Goal: Information Seeking & Learning: Find contact information

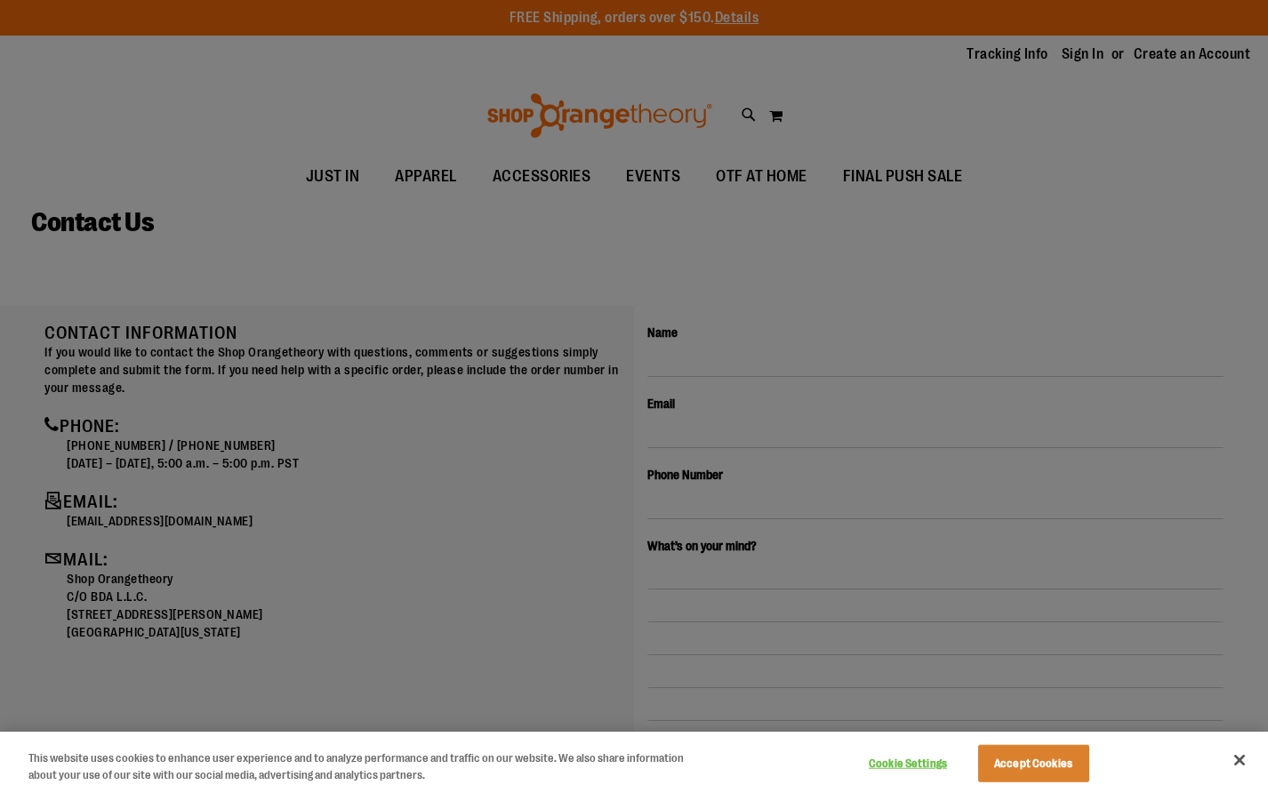
click at [348, 535] on div at bounding box center [634, 396] width 1268 height 793
click at [396, 486] on div at bounding box center [634, 396] width 1268 height 793
click at [403, 522] on div at bounding box center [634, 396] width 1268 height 793
click at [1247, 758] on button "Close" at bounding box center [1239, 760] width 39 height 39
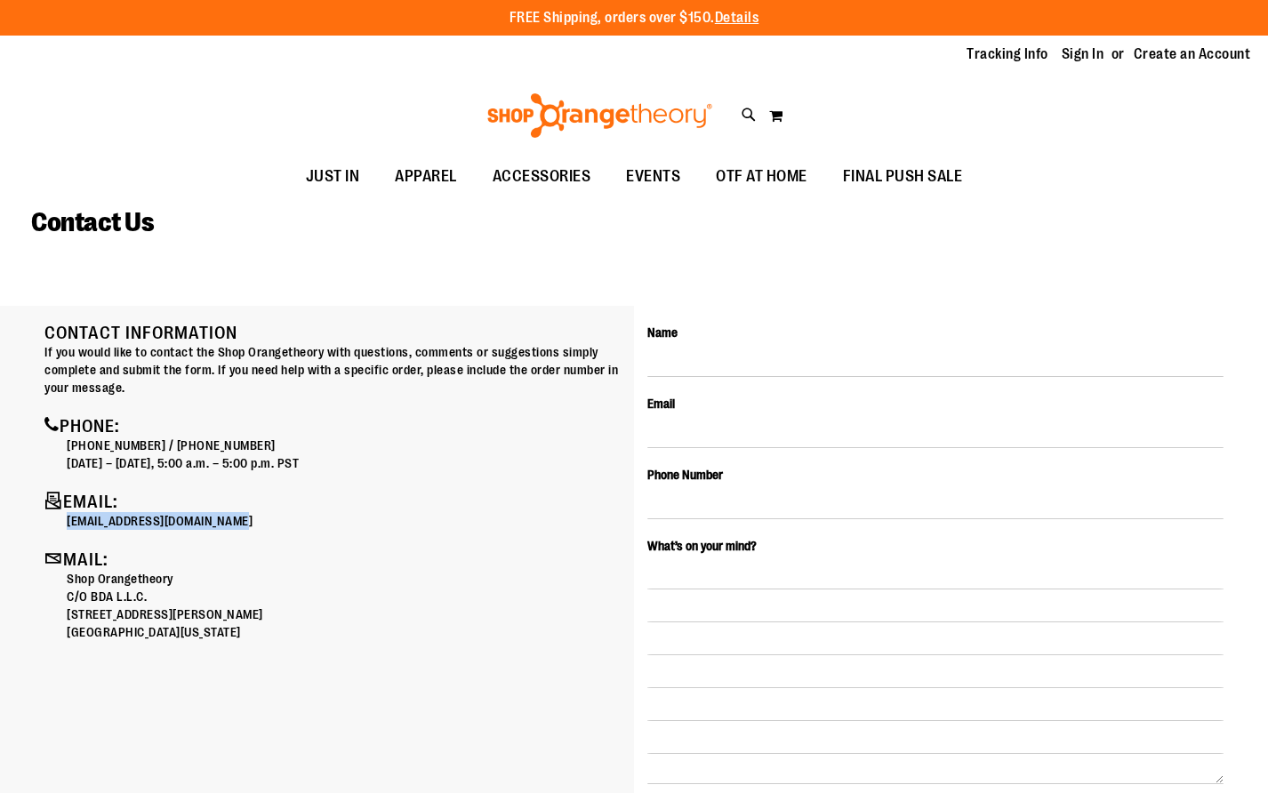
drag, startPoint x: 55, startPoint y: 522, endPoint x: 125, endPoint y: 479, distance: 81.9
click at [256, 526] on div "Contact Information If you would like to contact the Shop Orangetheory with que…" at bounding box center [332, 483] width 576 height 318
copy p "[EMAIL_ADDRESS][DOMAIN_NAME]"
drag, startPoint x: 77, startPoint y: 442, endPoint x: 268, endPoint y: 441, distance: 190.3
click at [268, 441] on p "[PHONE_NUMBER] / [PHONE_NUMBER]" at bounding box center [344, 446] width 554 height 18
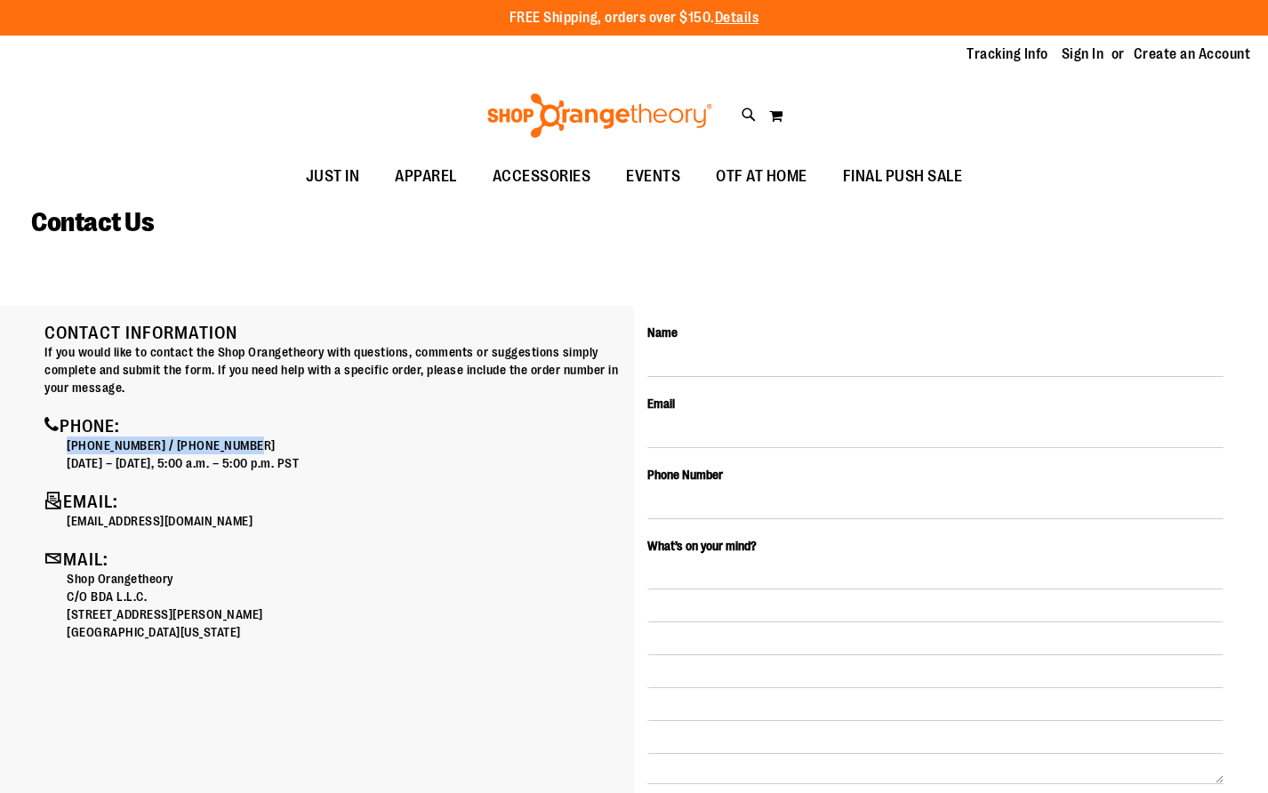
copy p "[PHONE_NUMBER] / [PHONE_NUMBER]"
